Goal: Task Accomplishment & Management: Manage account settings

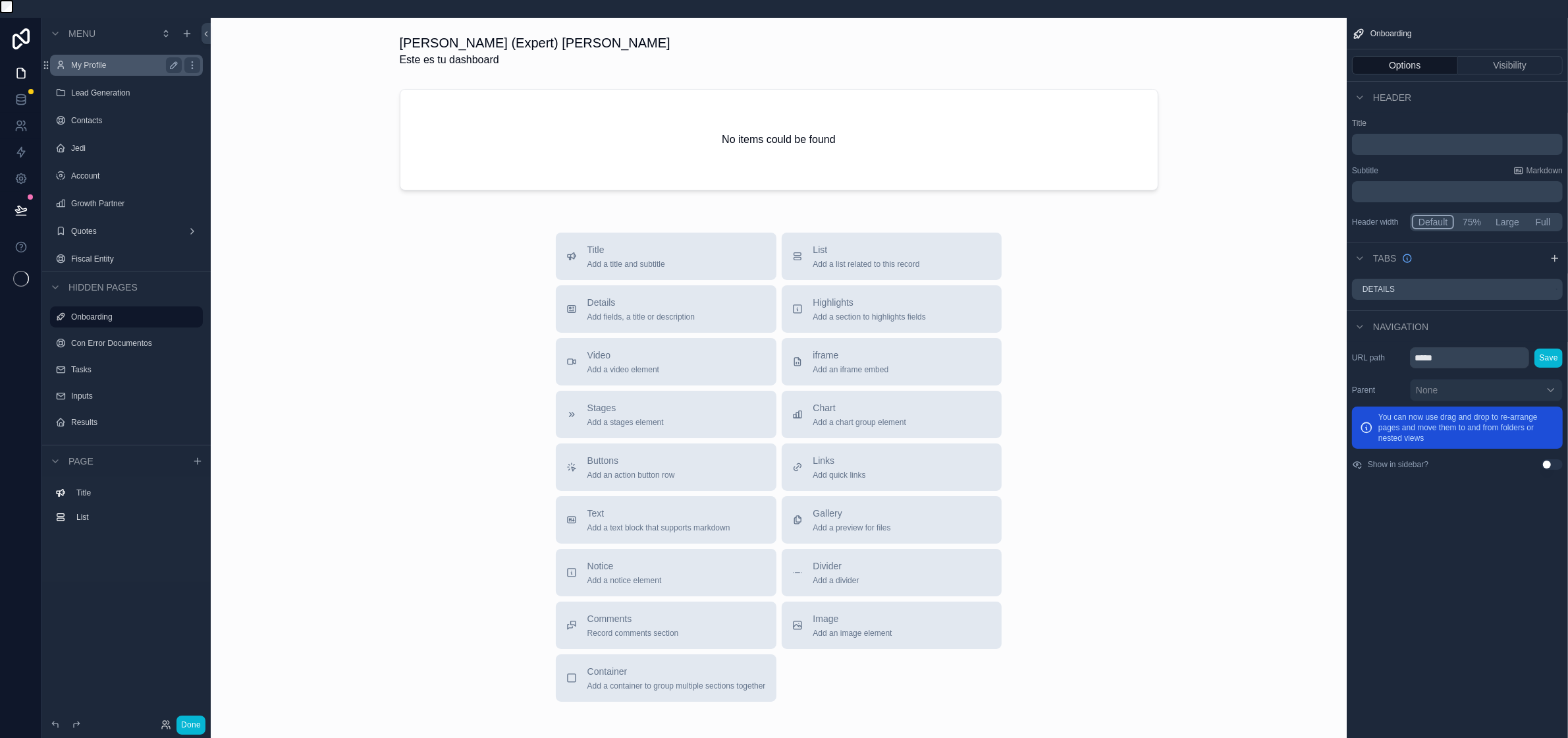
click at [117, 68] on label "My Profile" at bounding box center [124, 65] width 106 height 10
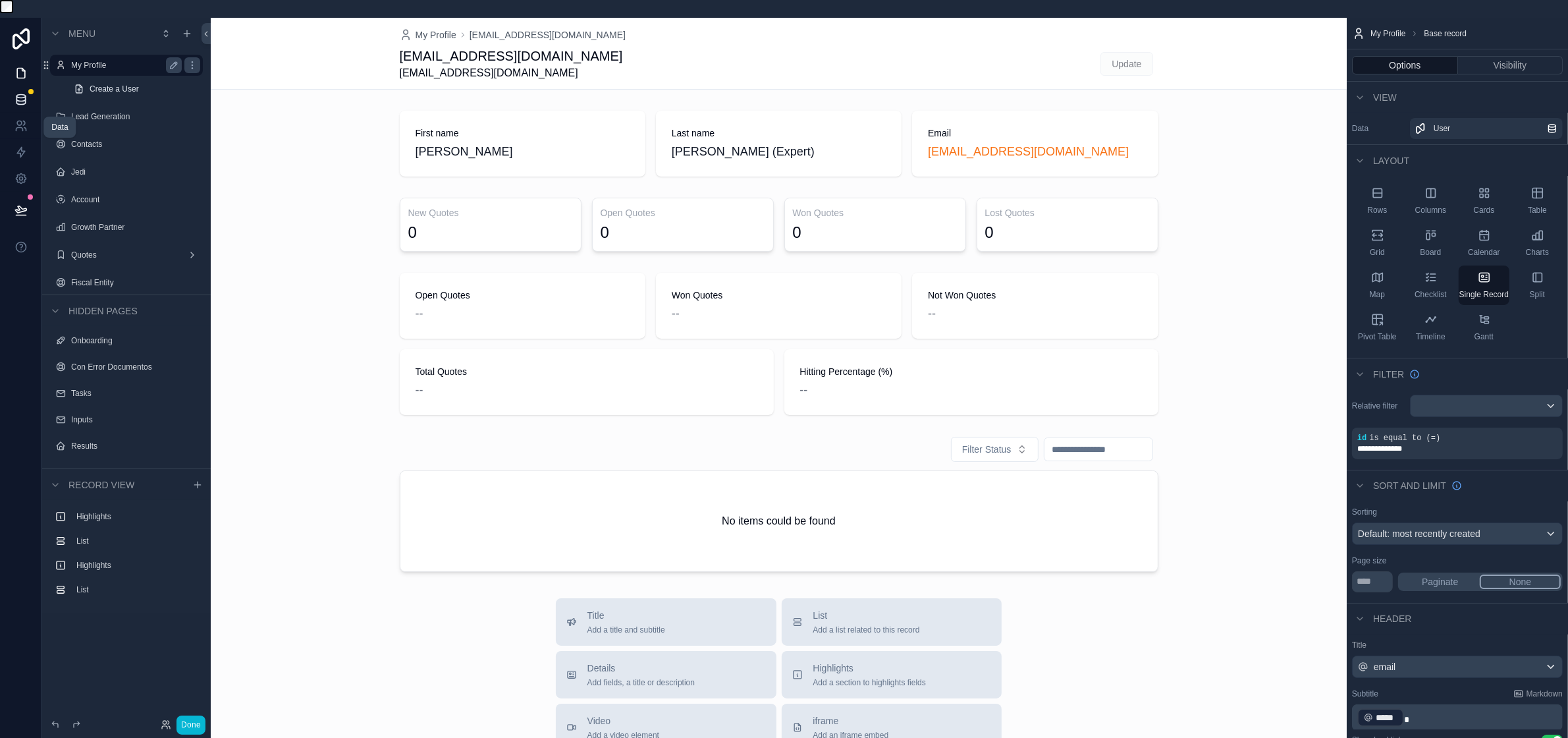
click at [24, 92] on icon at bounding box center [21, 99] width 13 height 13
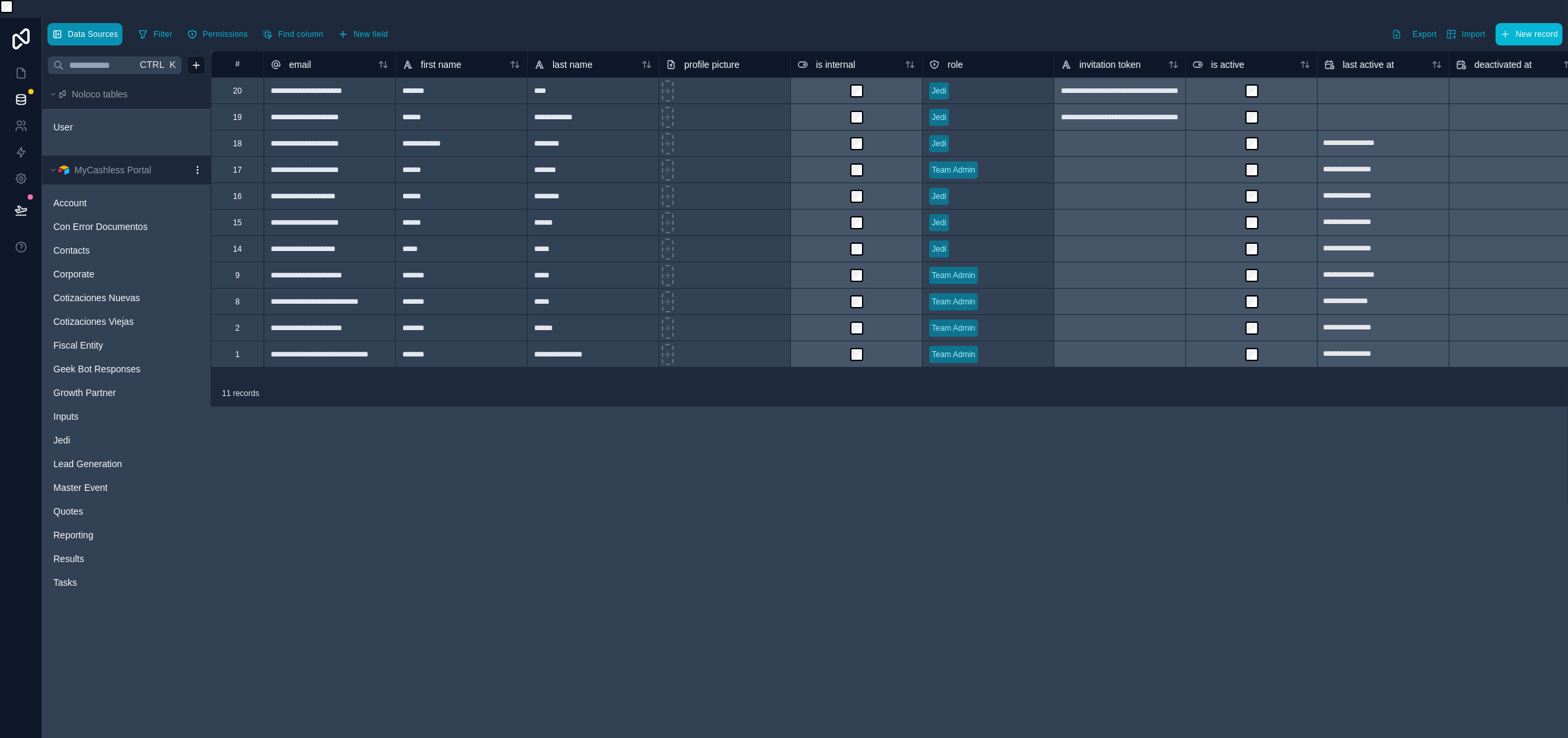
click at [91, 38] on span "Data Sources" at bounding box center [92, 34] width 50 height 9
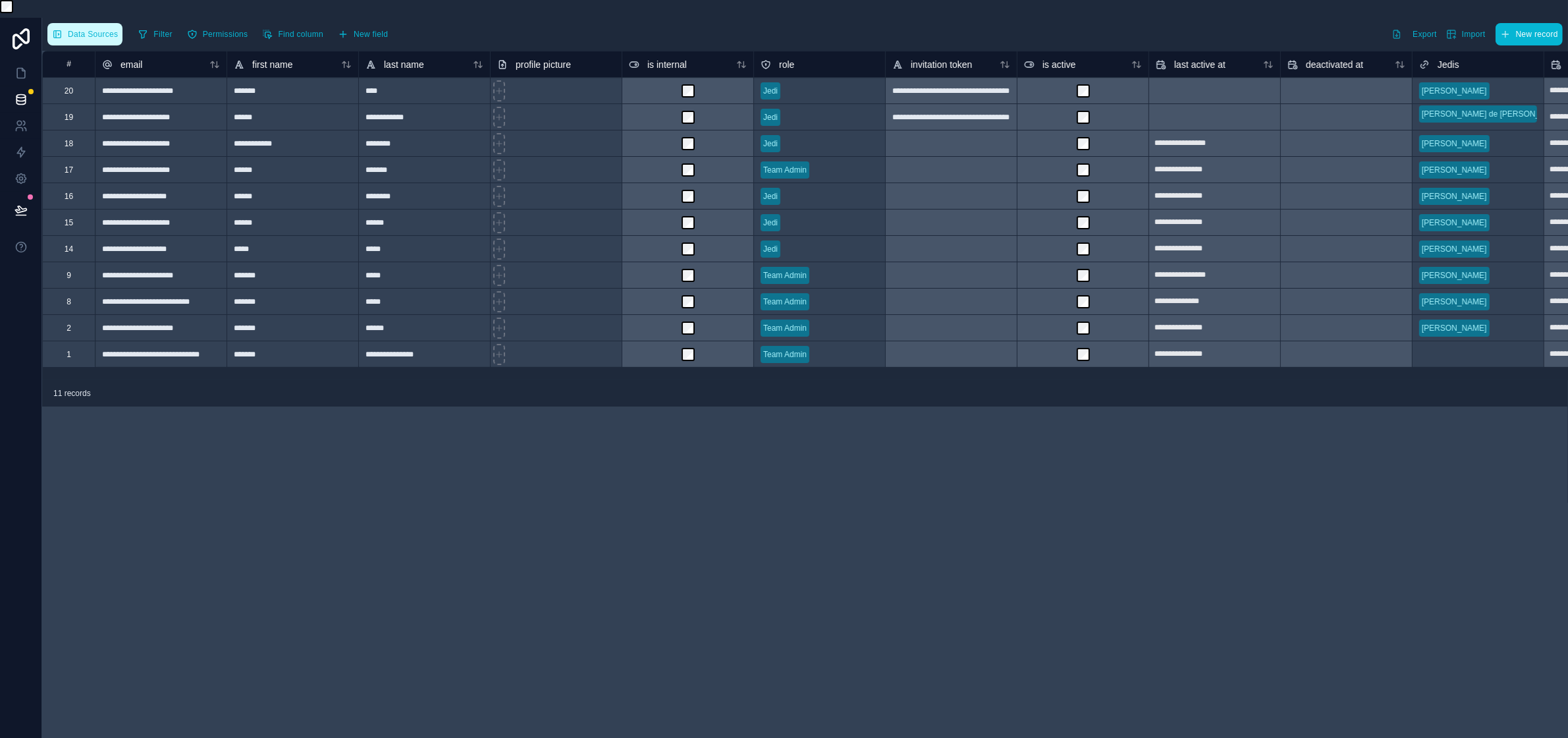
click at [91, 38] on span "Data Sources" at bounding box center [92, 34] width 50 height 9
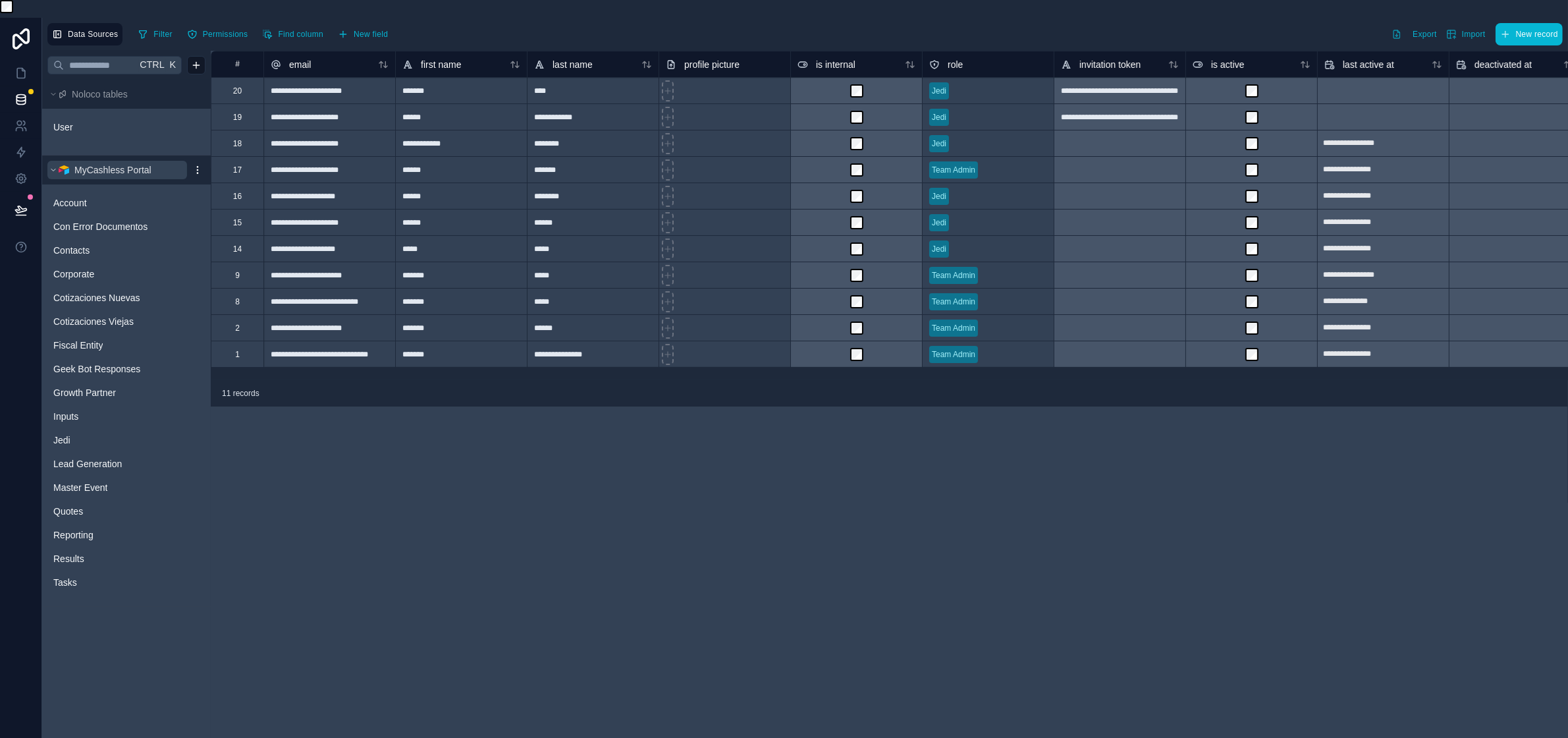
click at [145, 167] on span "MyCashless Portal" at bounding box center [113, 170] width 77 height 13
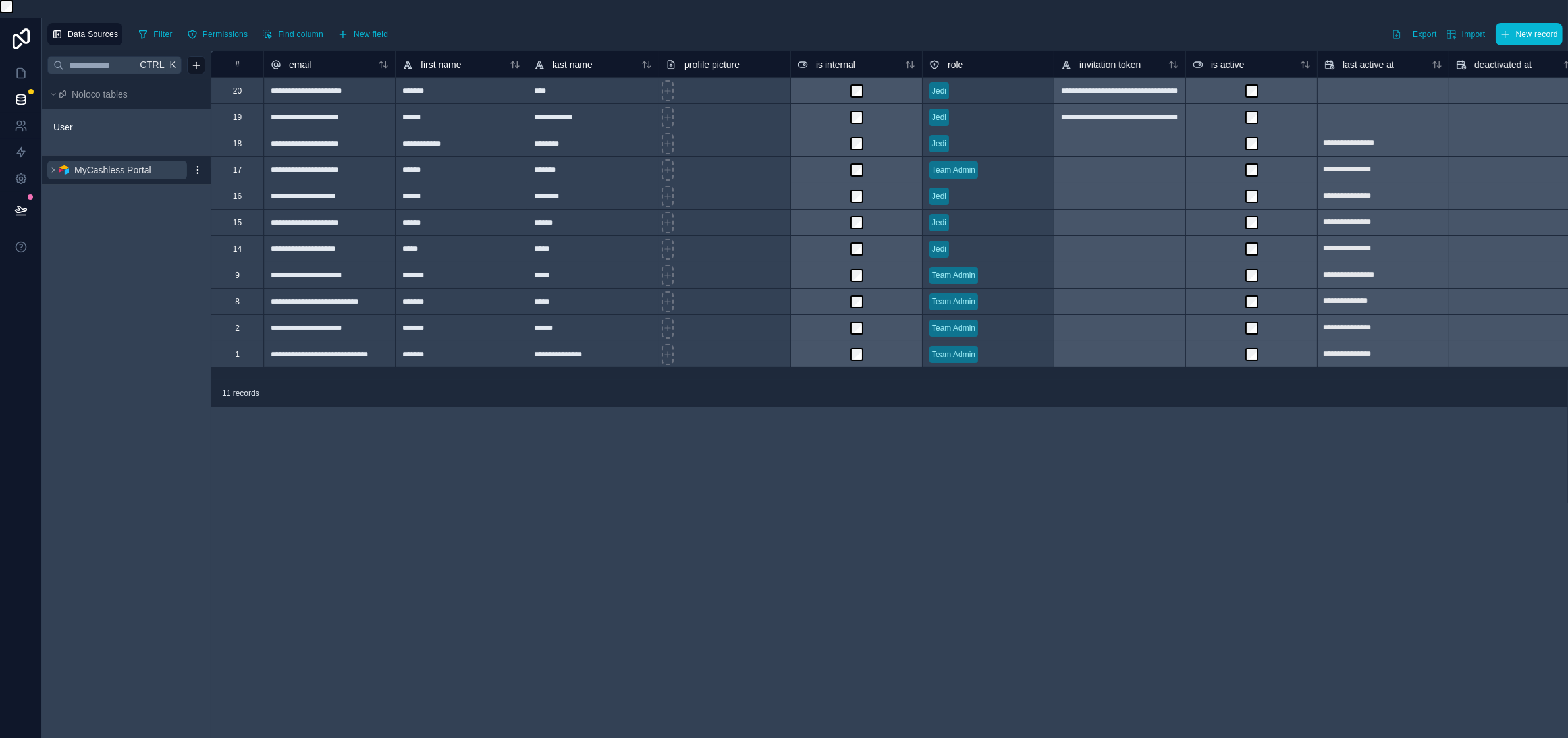
click at [145, 167] on span "MyCashless Portal" at bounding box center [113, 170] width 77 height 13
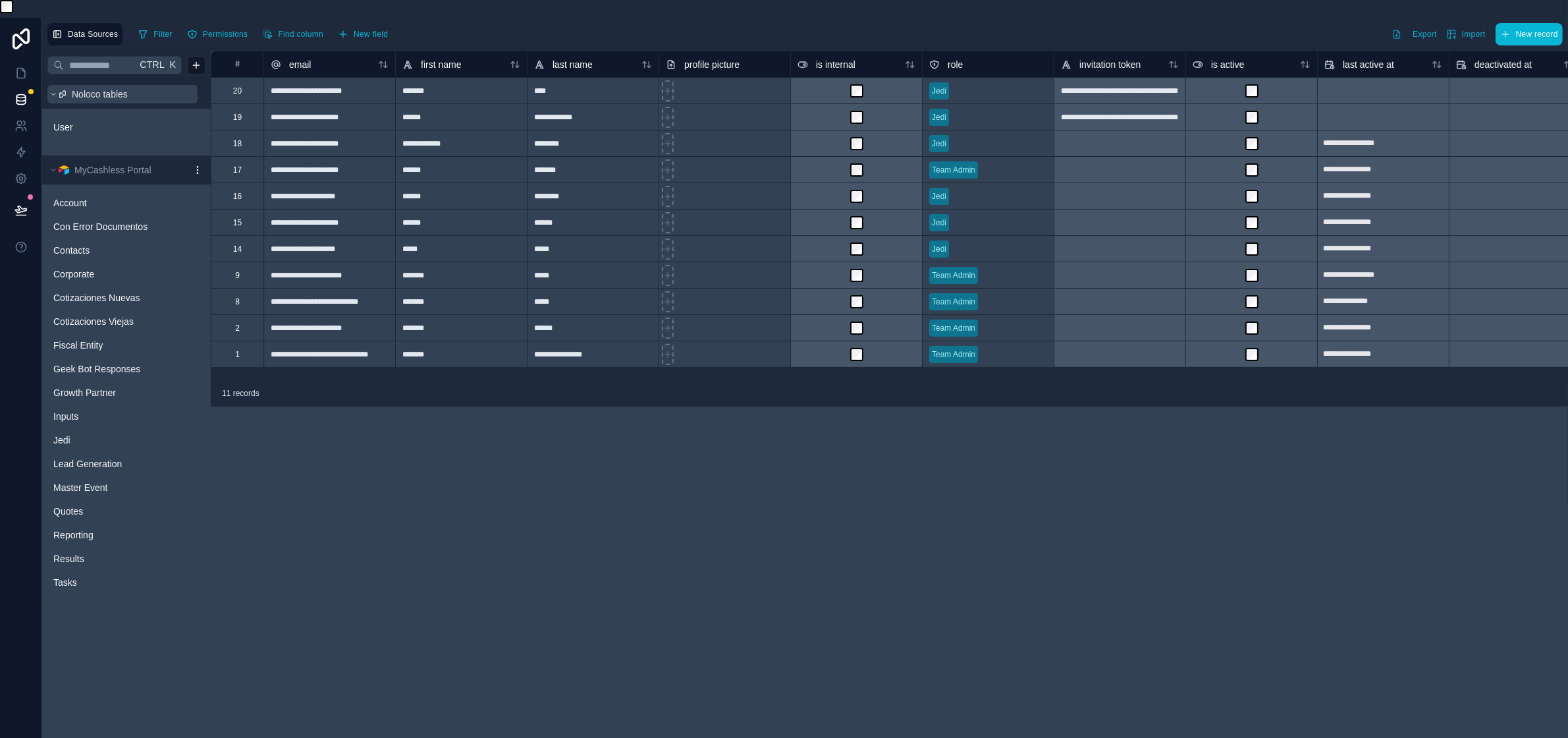
click at [88, 97] on span "Noloco tables" at bounding box center [99, 94] width 56 height 13
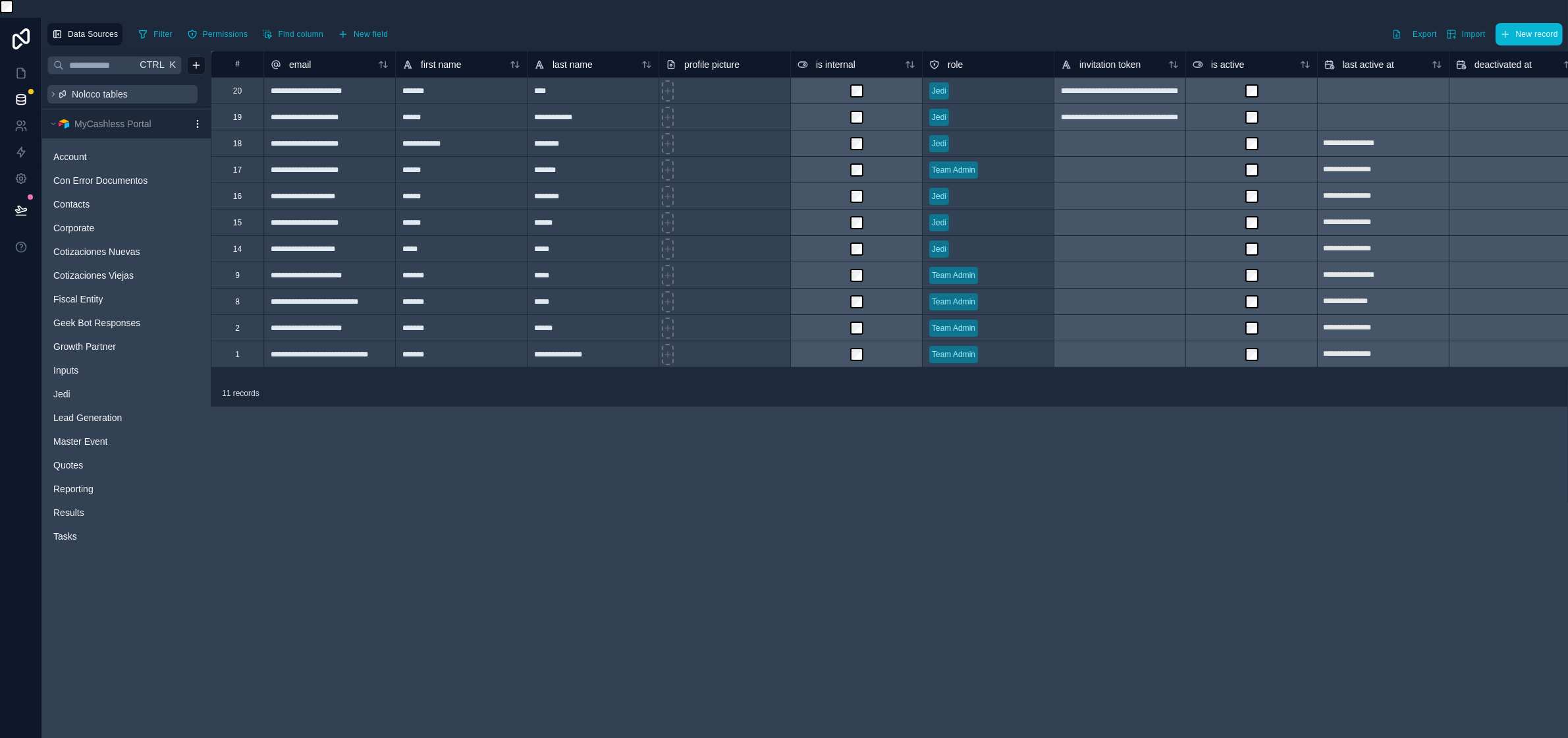
click at [88, 94] on span "Noloco tables" at bounding box center [99, 94] width 56 height 13
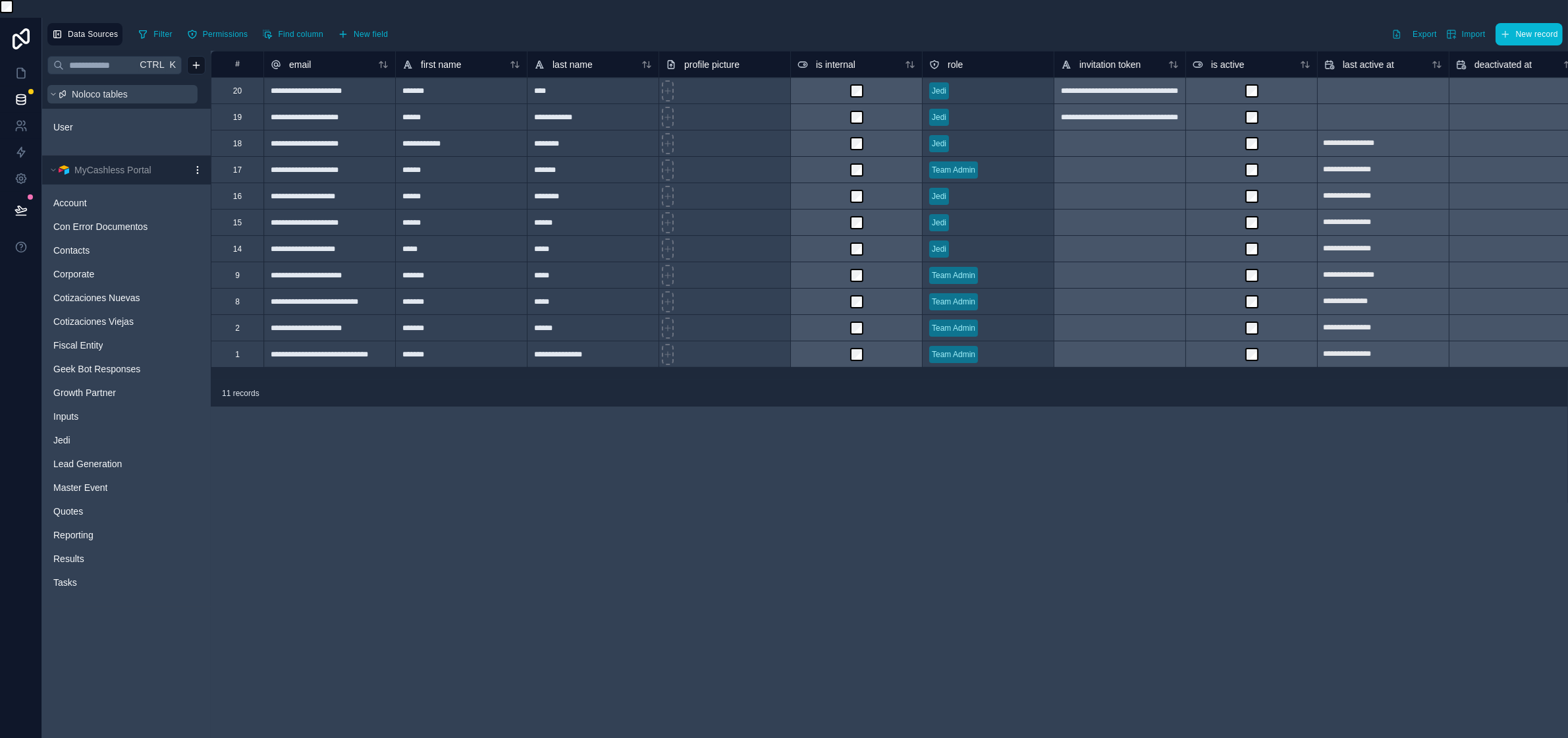
click at [88, 94] on span "Noloco tables" at bounding box center [99, 94] width 56 height 13
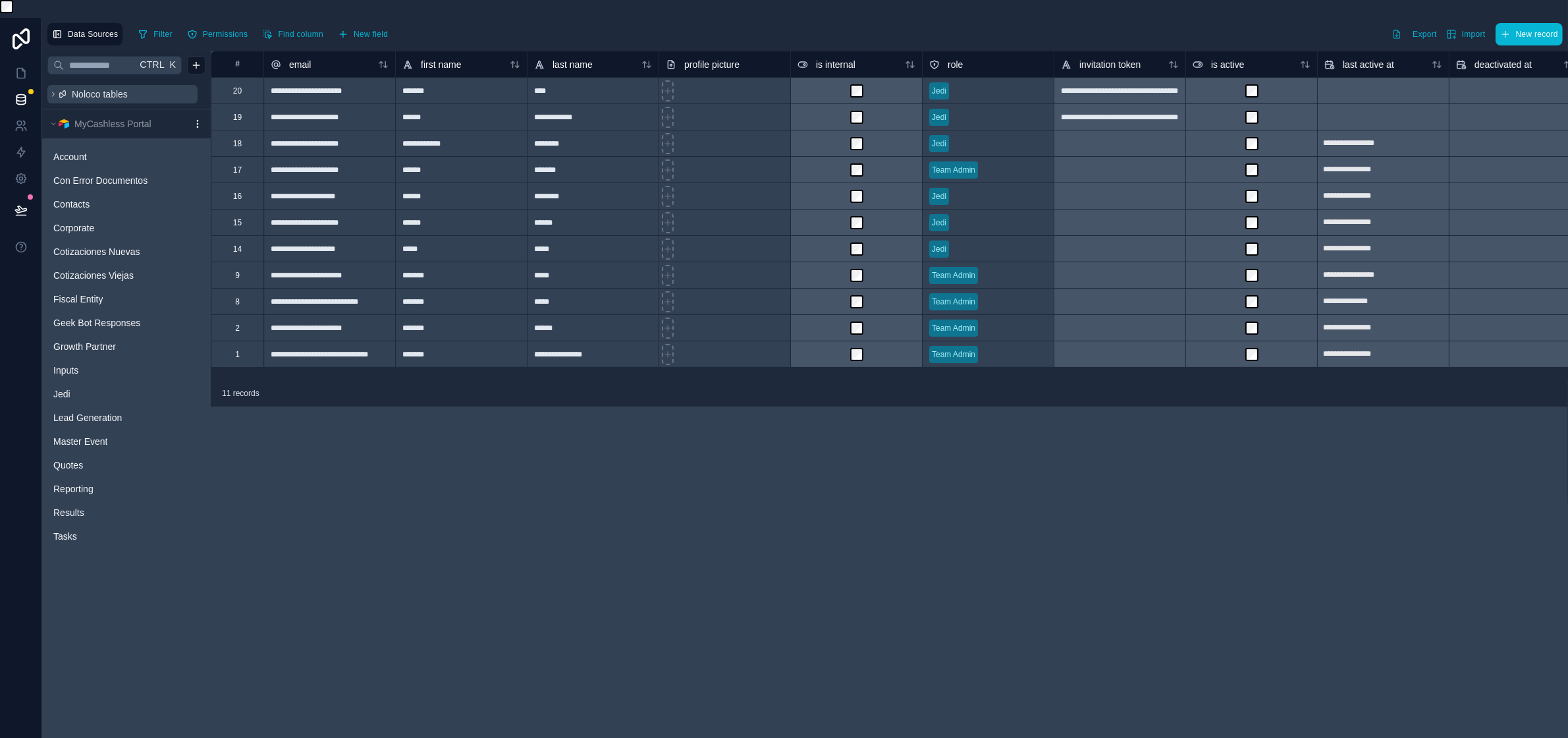
click at [88, 94] on span "Noloco tables" at bounding box center [99, 94] width 56 height 13
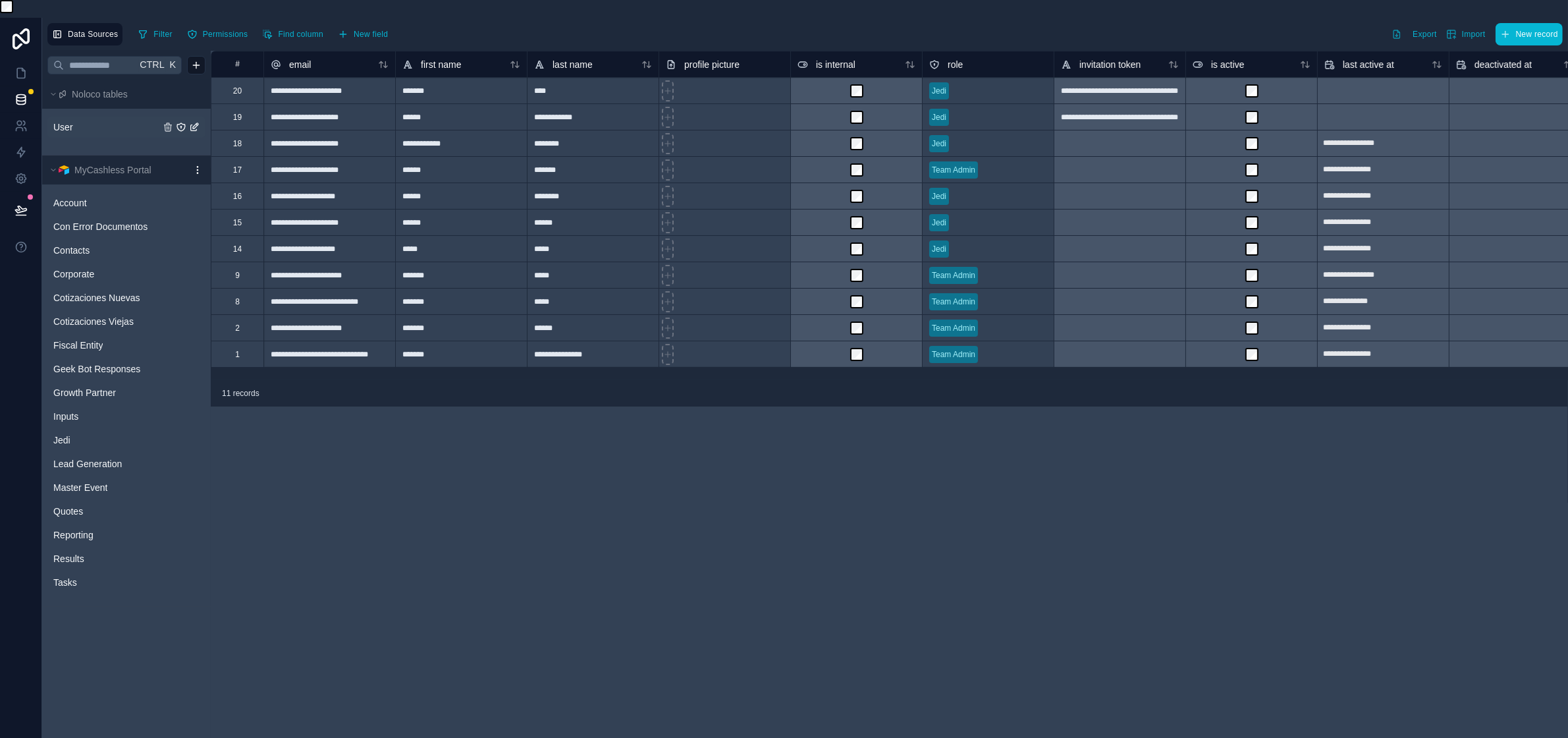
click at [90, 124] on link "User" at bounding box center [107, 127] width 107 height 13
click at [97, 129] on link "User" at bounding box center [107, 127] width 107 height 13
click at [96, 29] on span "Data Sources" at bounding box center [92, 34] width 50 height 9
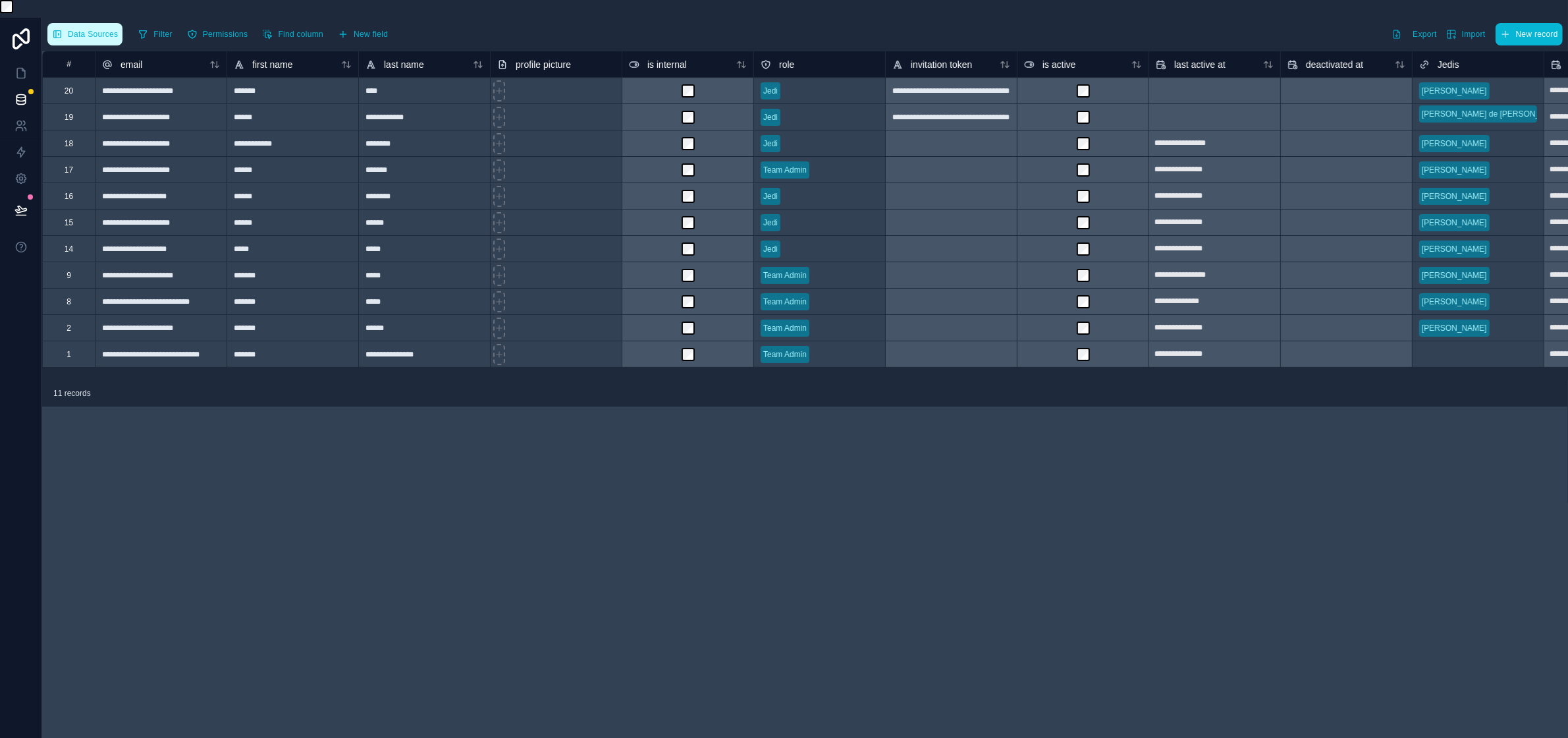
click at [96, 29] on span "Data Sources" at bounding box center [92, 34] width 50 height 9
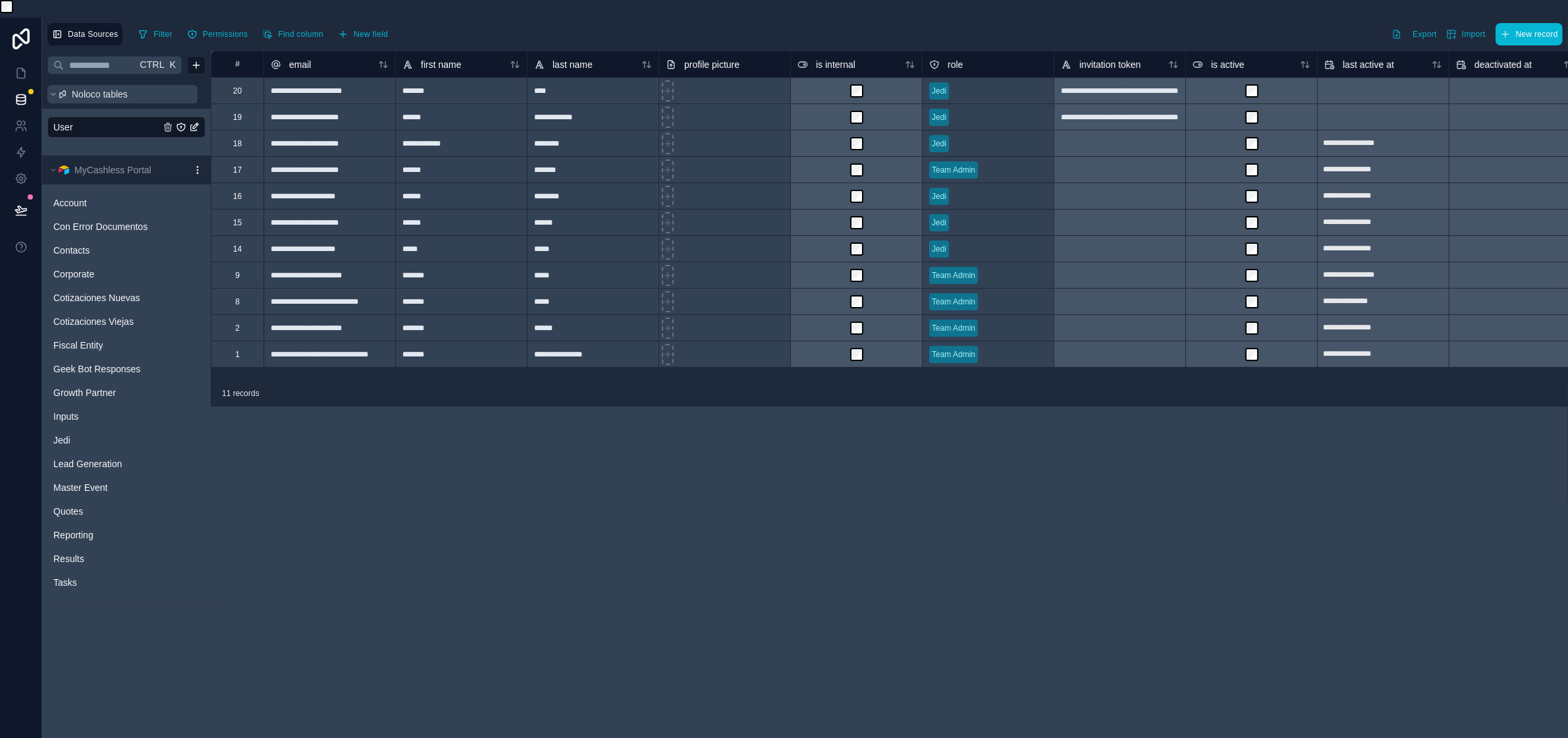
click at [54, 96] on icon at bounding box center [53, 94] width 8 height 8
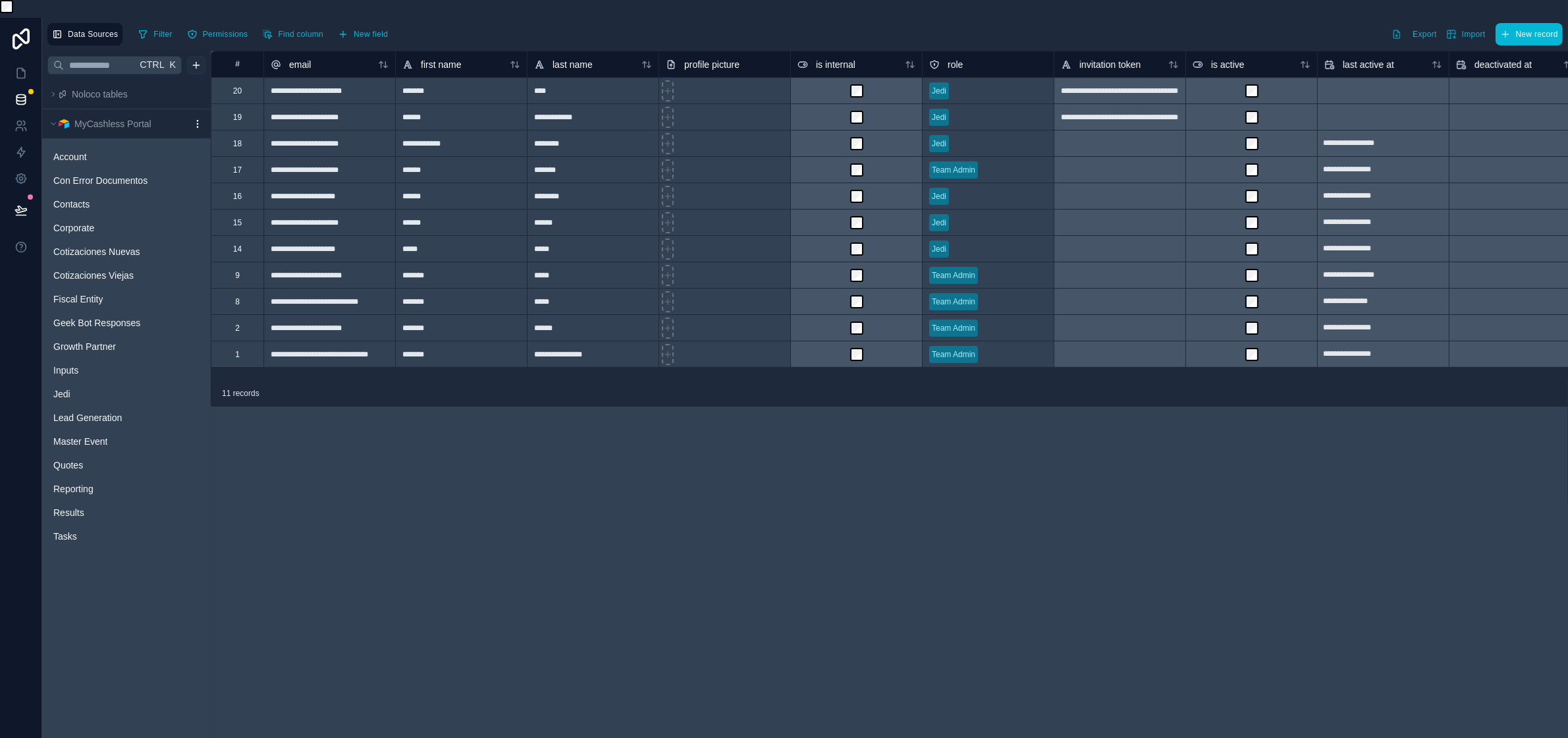
click at [203, 59] on html "**********" at bounding box center [784, 377] width 1568 height 756
